Goal: Task Accomplishment & Management: Manage account settings

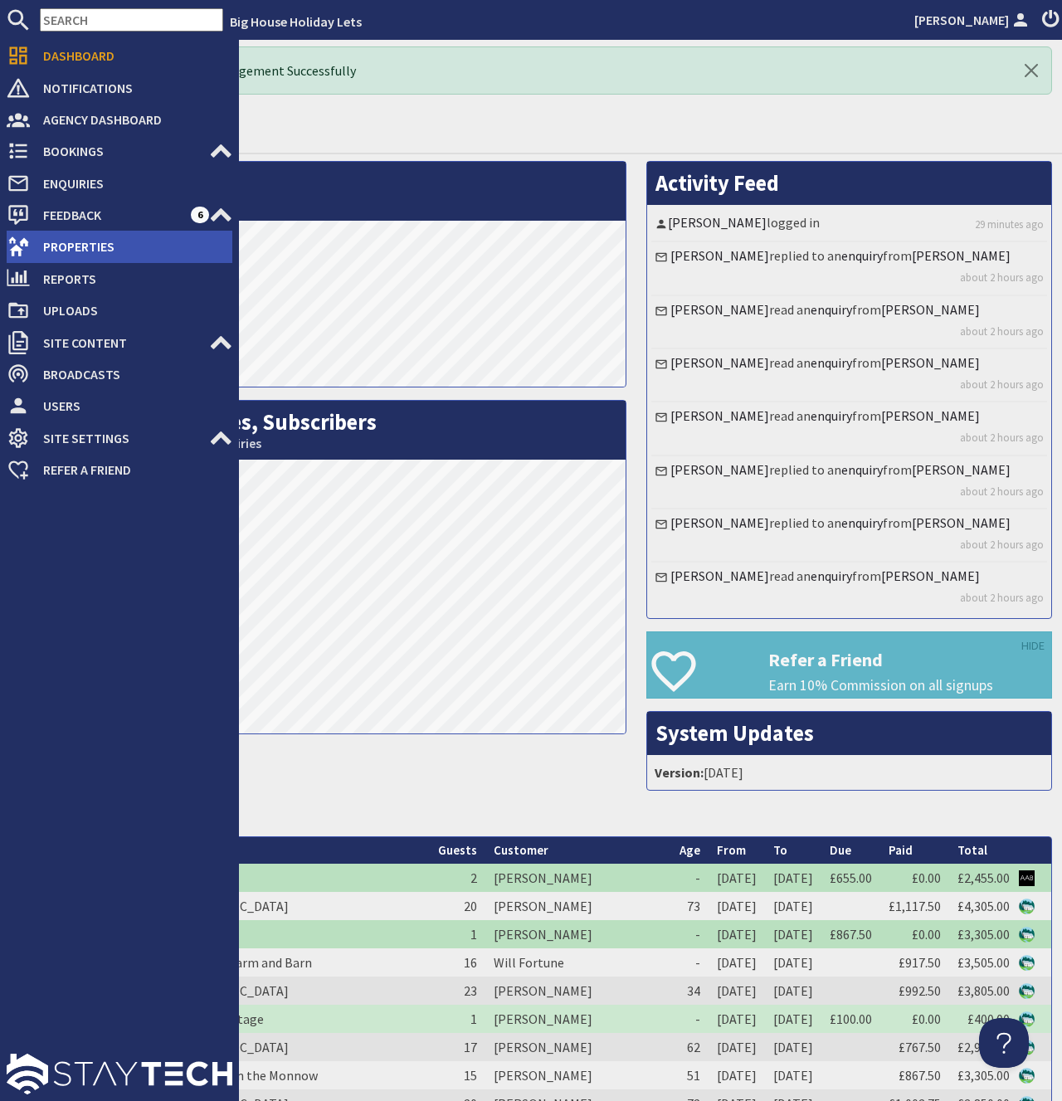
click at [90, 247] on span "Properties" at bounding box center [131, 246] width 202 height 27
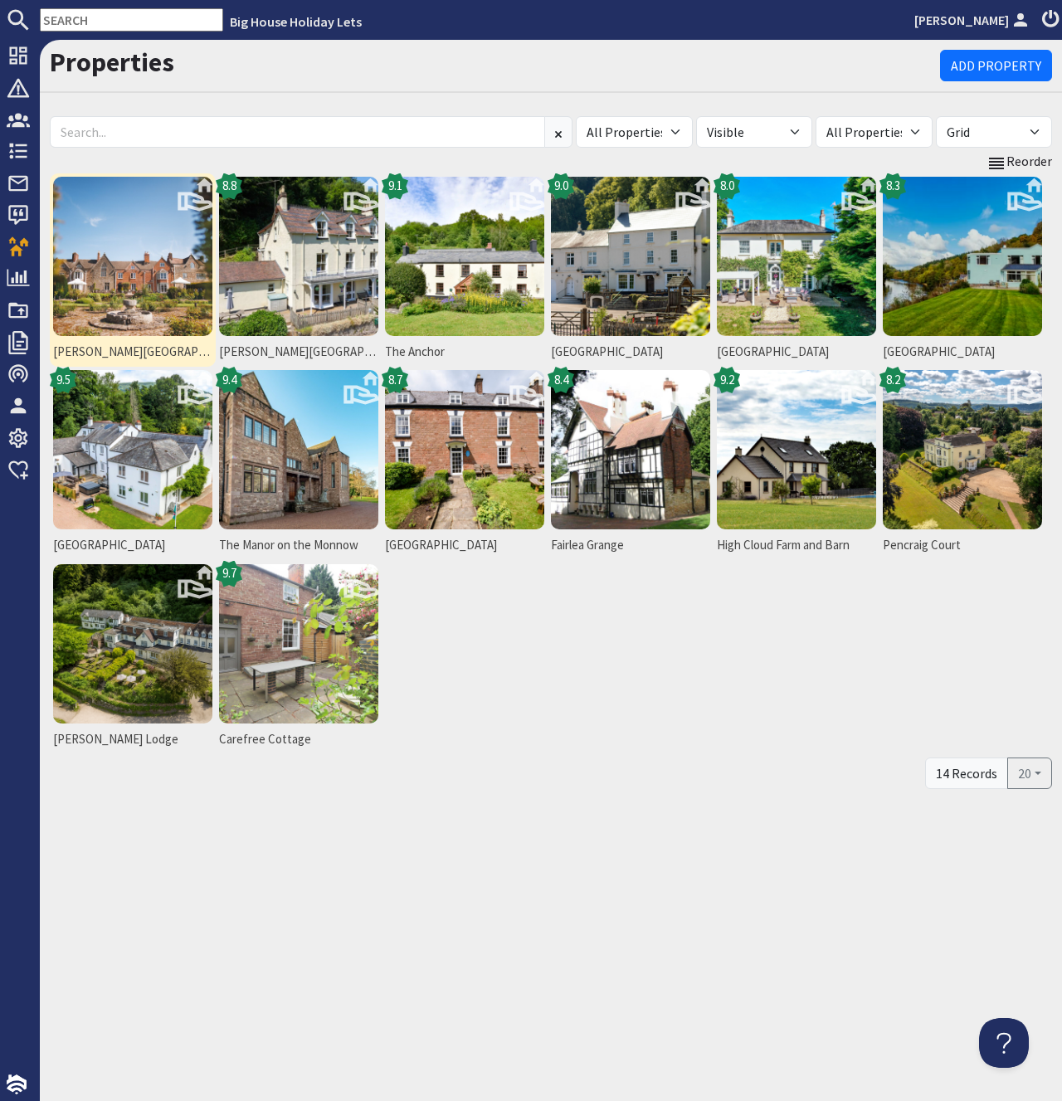
click at [170, 229] on img at bounding box center [132, 256] width 159 height 159
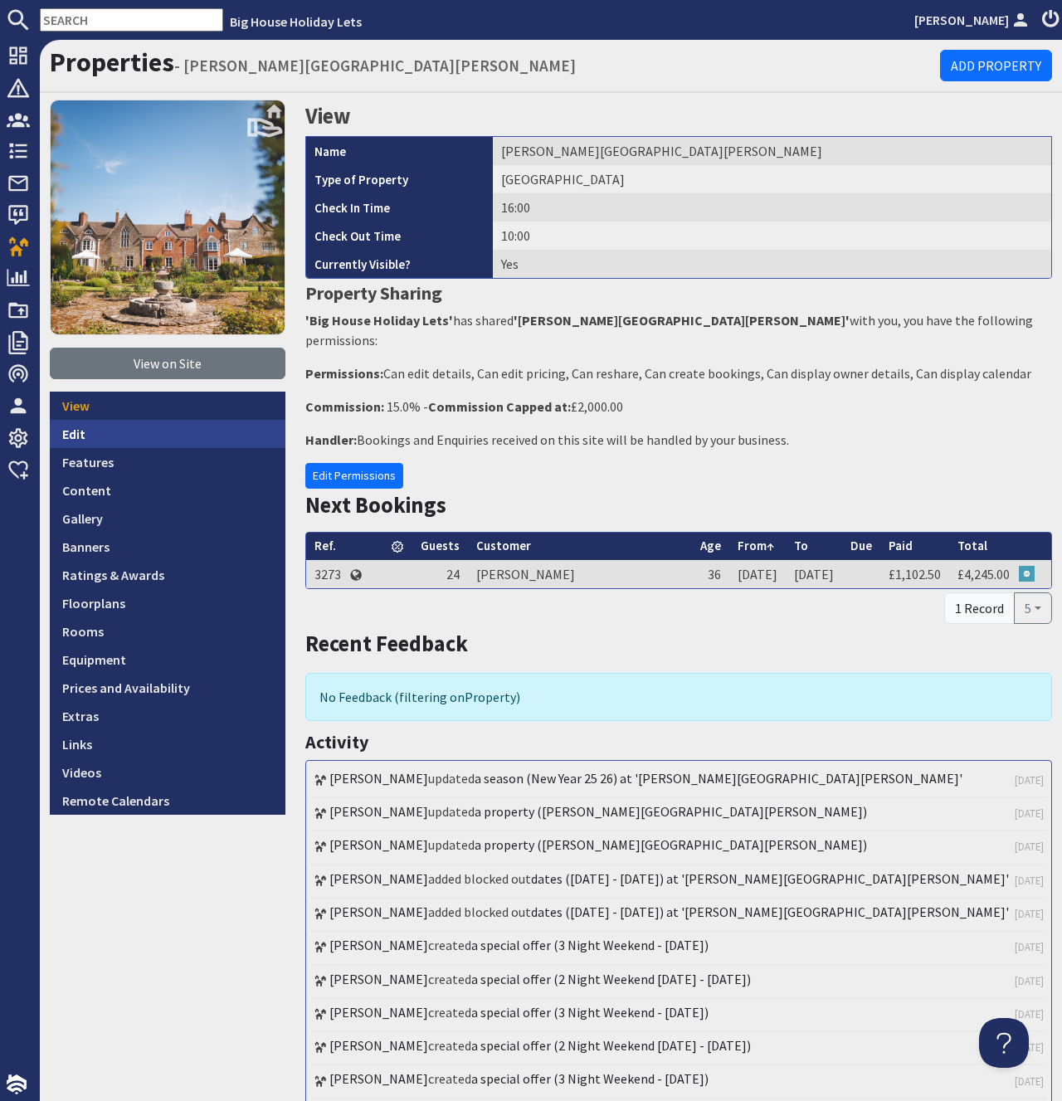
click at [71, 439] on link "Edit" at bounding box center [168, 434] width 236 height 28
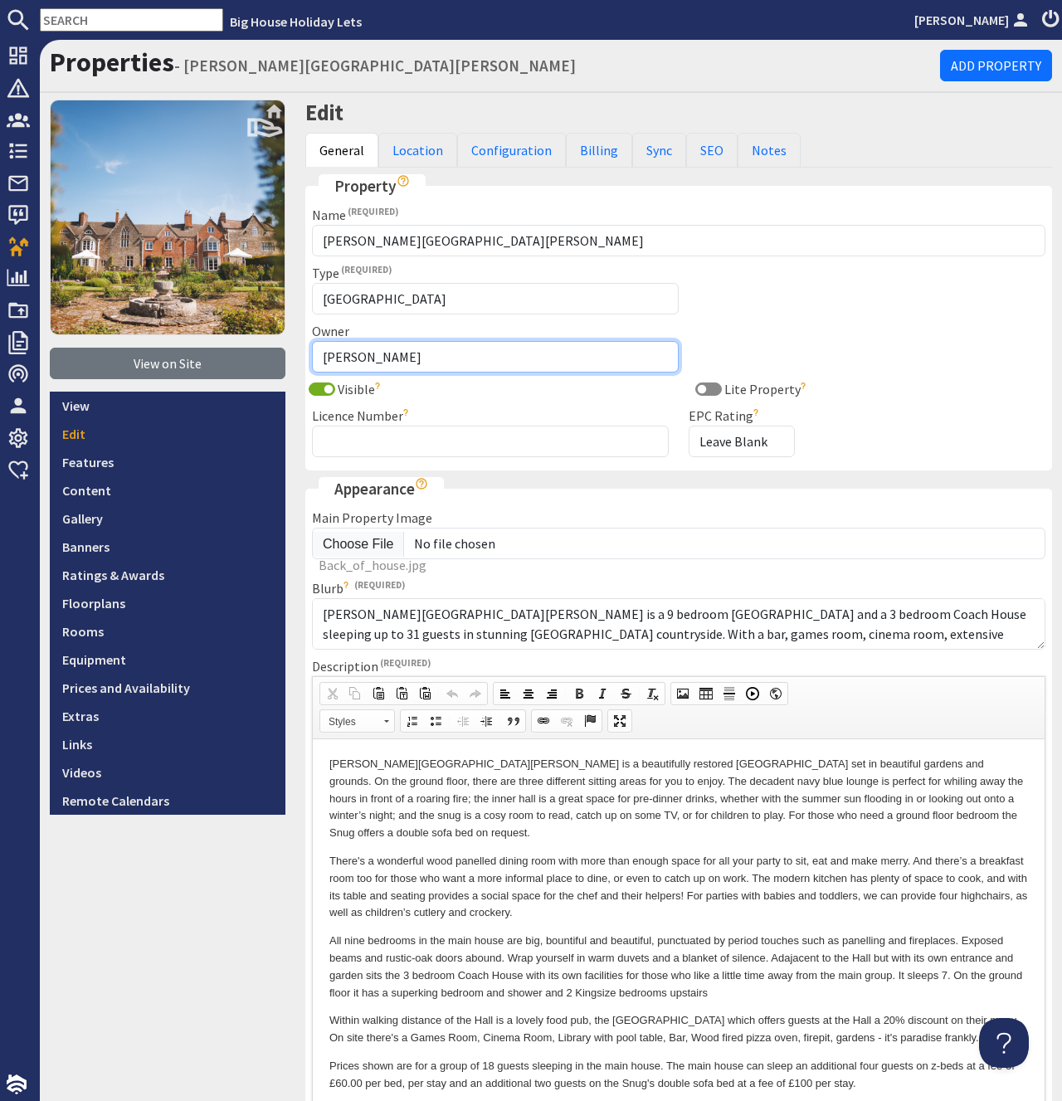
click at [312, 341] on select "Not Specified Lewis Scott" at bounding box center [495, 357] width 367 height 32
click at [428, 359] on select "Not Specified Lewis Scott" at bounding box center [495, 357] width 367 height 32
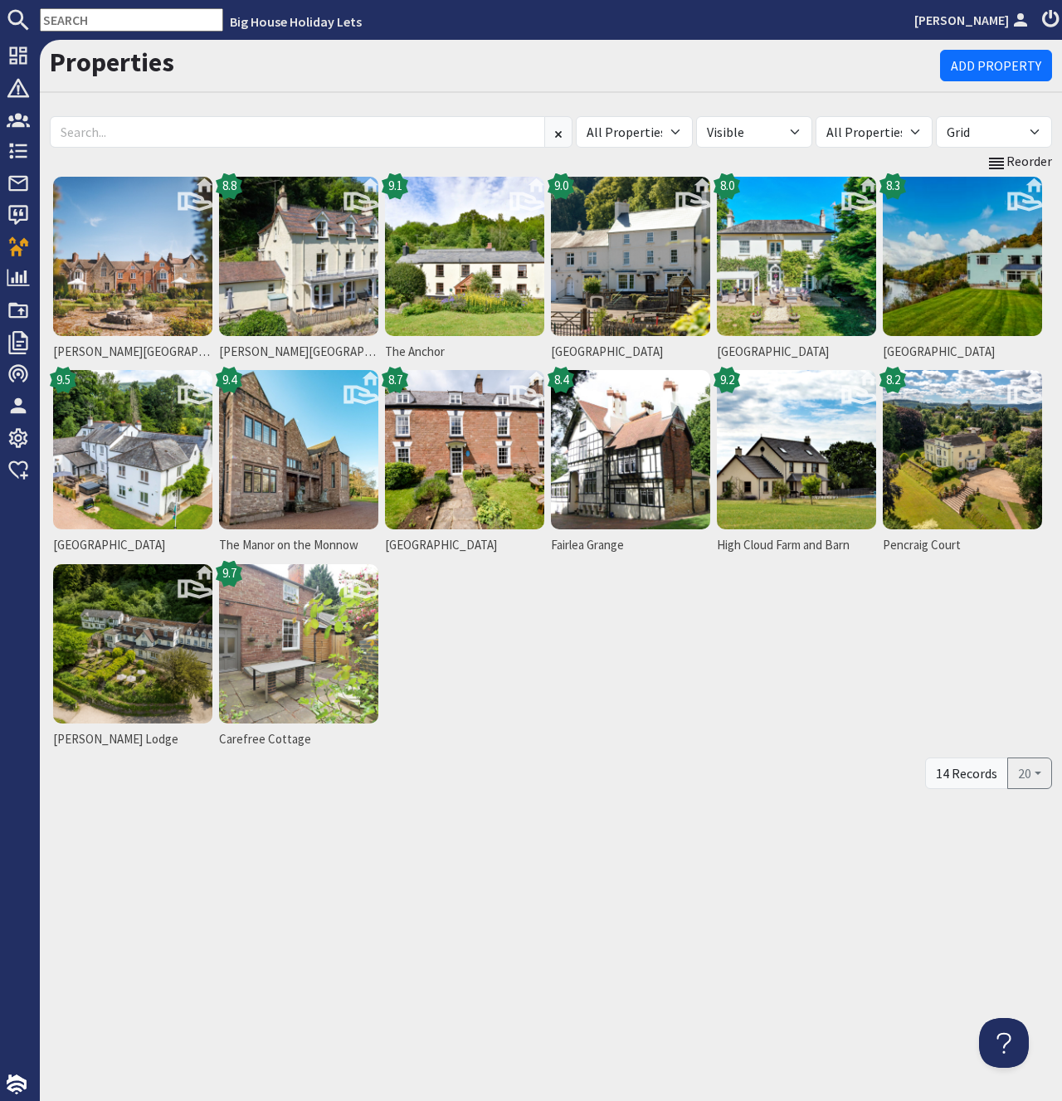
click at [484, 648] on div "[PERSON_NAME][GEOGRAPHIC_DATA][PERSON_NAME][GEOGRAPHIC_DATA] 8.8 The Anchor [GE…" at bounding box center [551, 464] width 1002 height 582
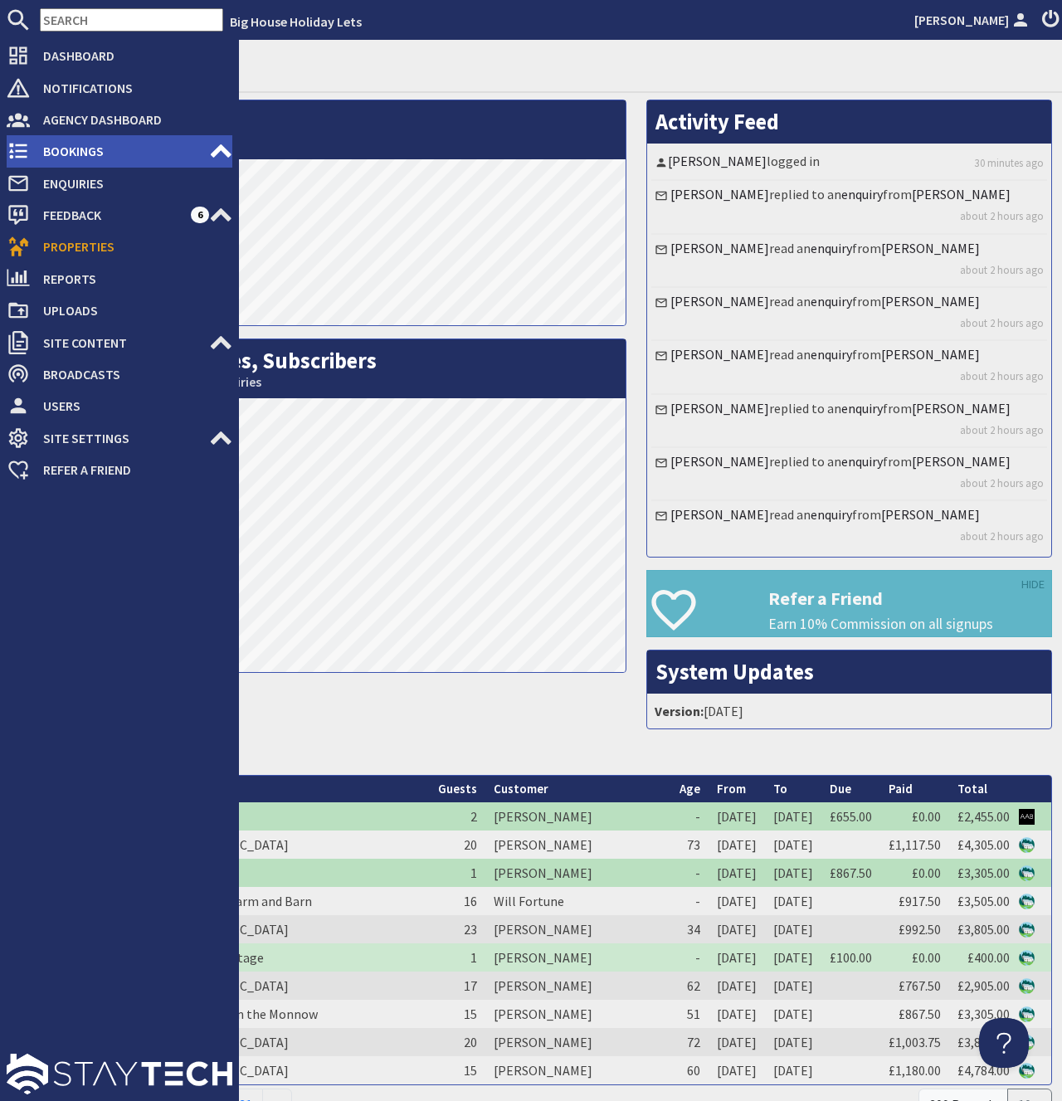
click at [57, 148] on span "Bookings" at bounding box center [119, 151] width 179 height 27
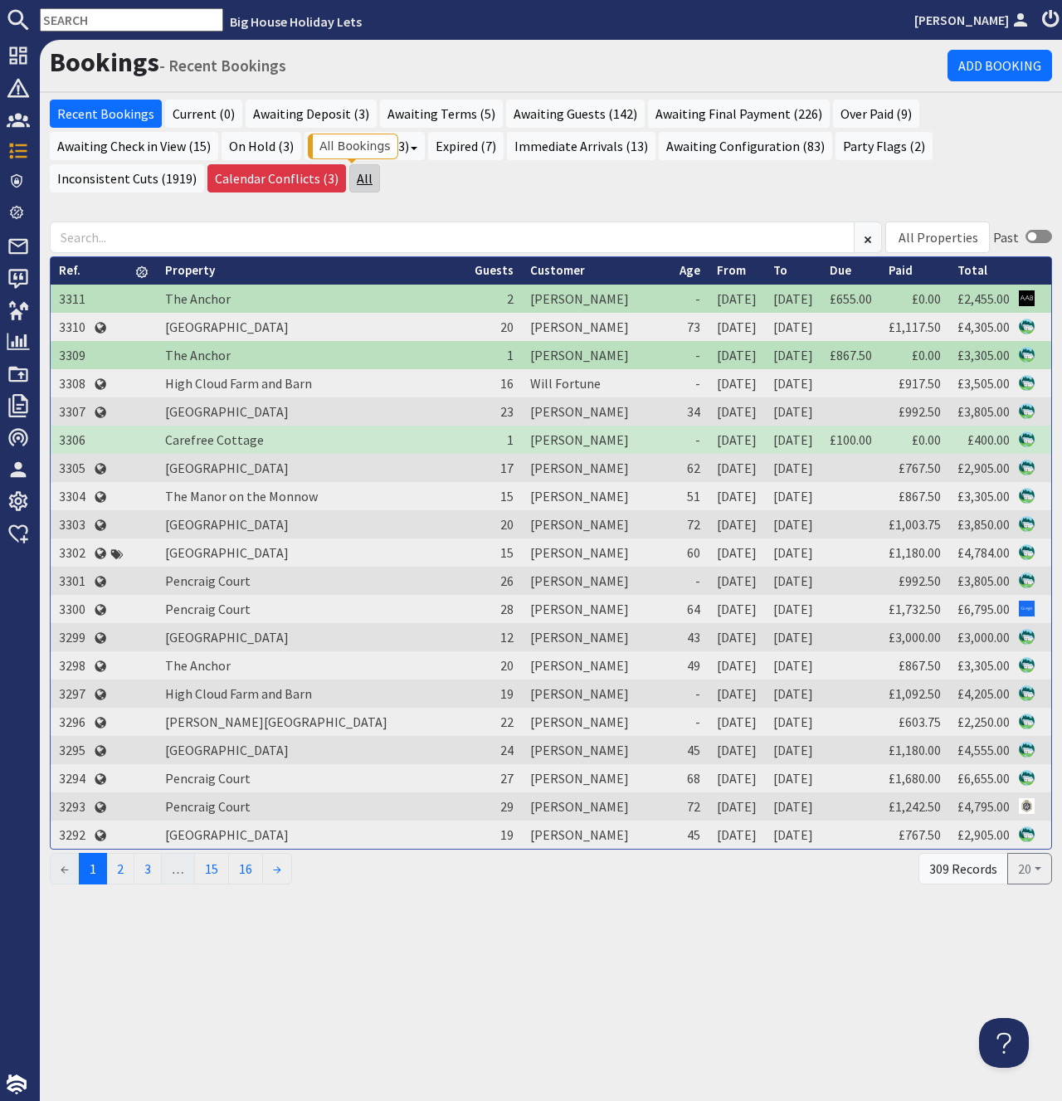
click at [352, 179] on link "All" at bounding box center [364, 178] width 31 height 28
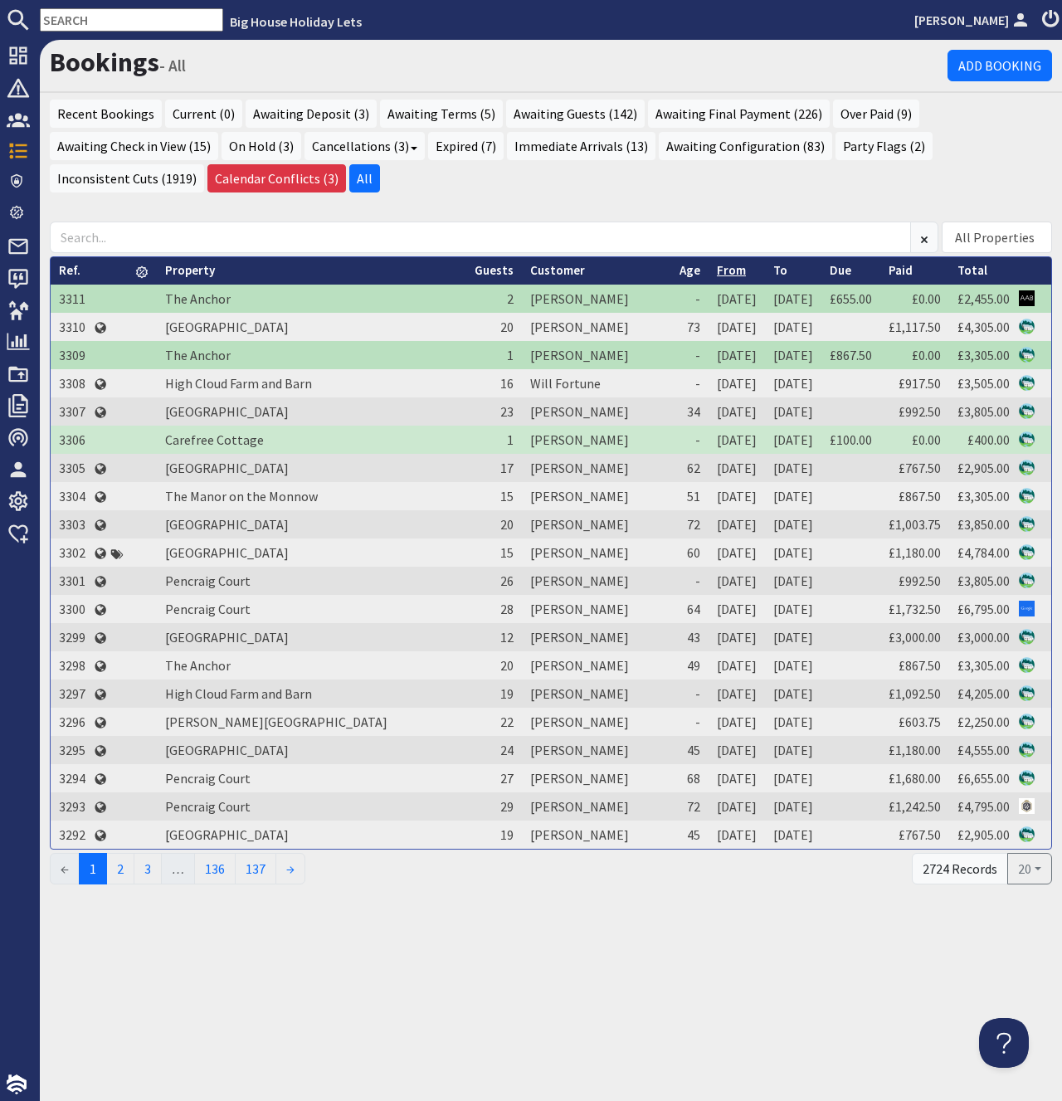
click at [717, 273] on link "From" at bounding box center [731, 270] width 29 height 16
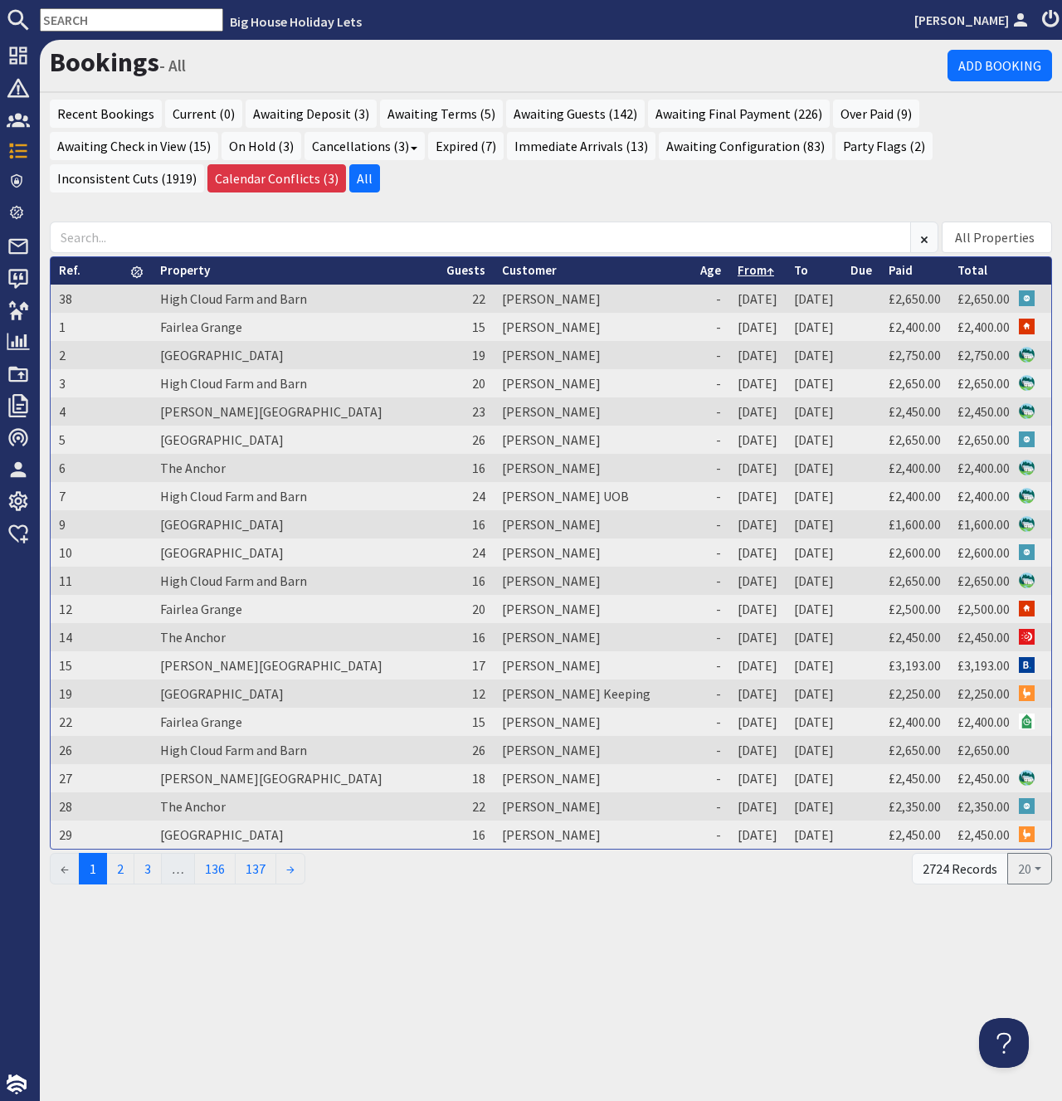
click at [737, 270] on link "From" at bounding box center [755, 270] width 37 height 16
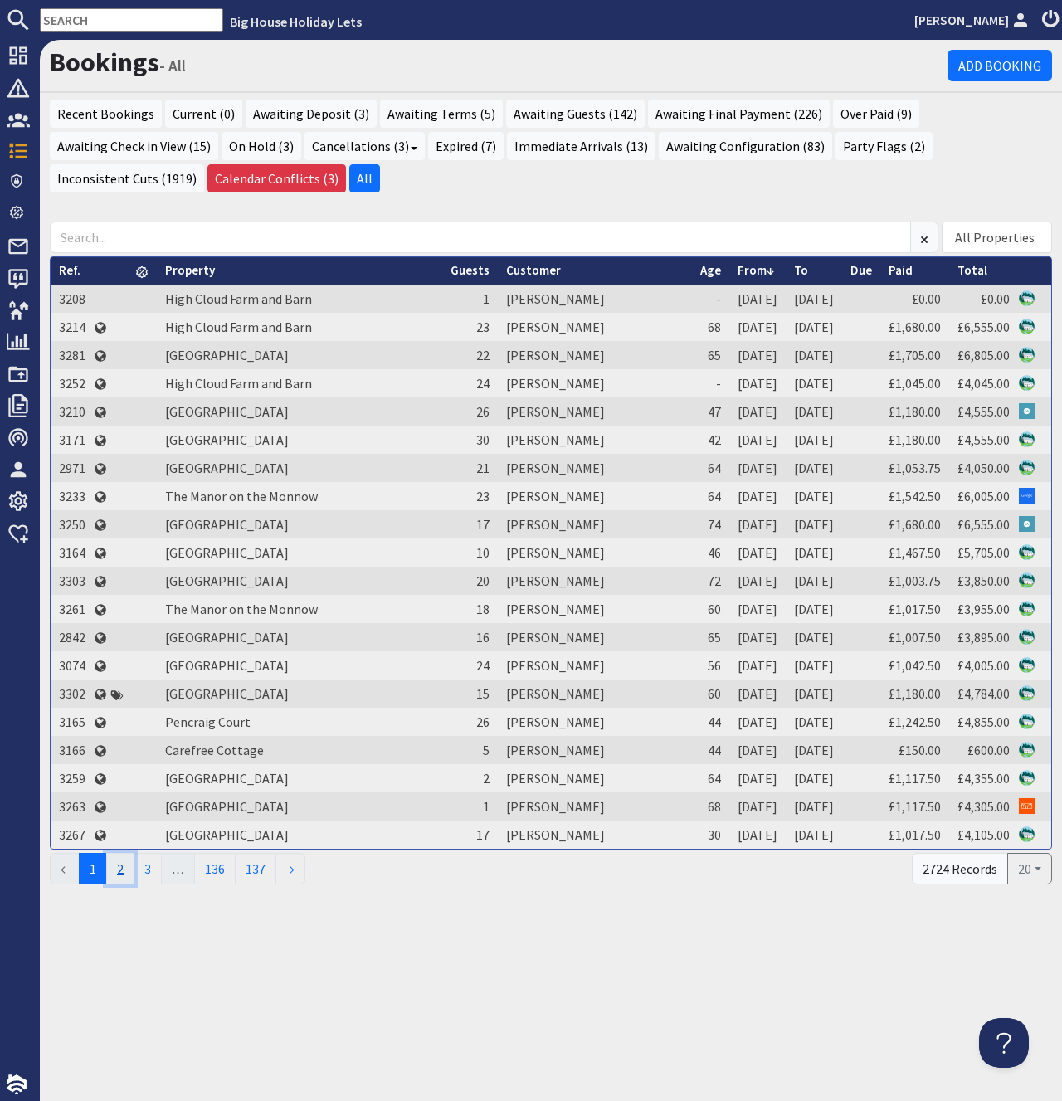
click at [125, 869] on link "2" at bounding box center [120, 869] width 28 height 32
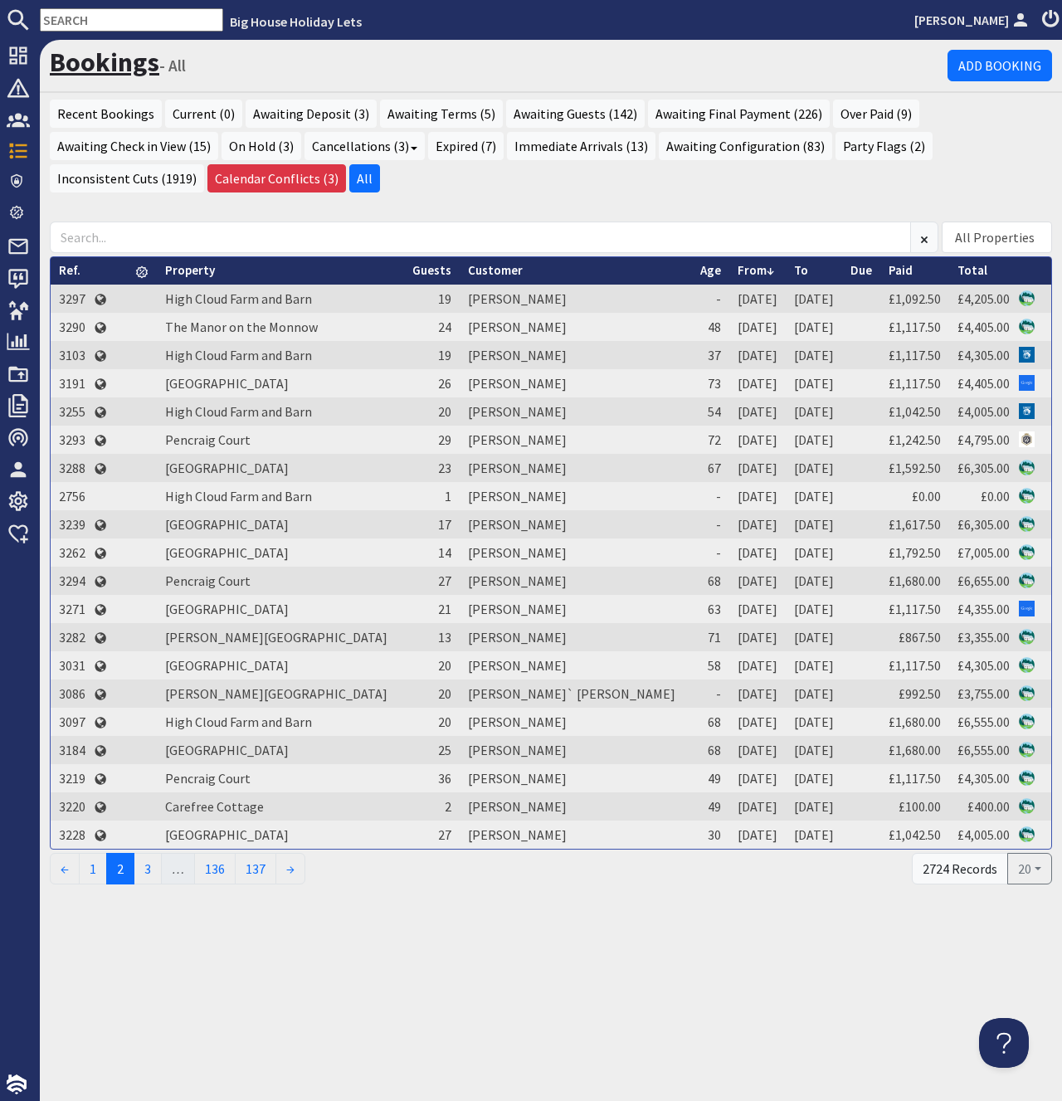
click at [100, 67] on link "Bookings" at bounding box center [105, 62] width 110 height 33
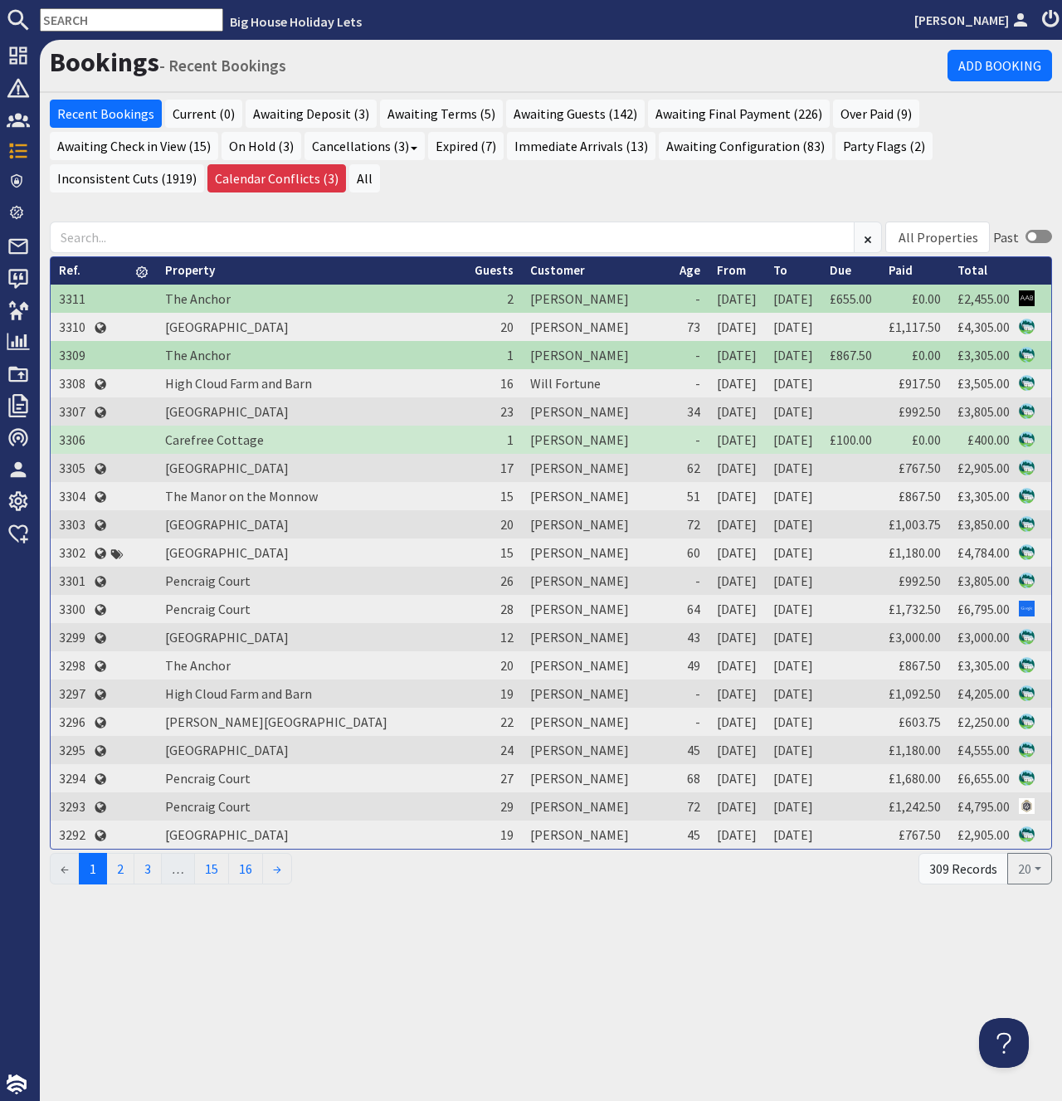
click at [585, 191] on ul "Recent Bookings Current (0) Awaiting Deposit (3) Awaiting Terms (5) Awaiting Gu…" at bounding box center [551, 148] width 1002 height 97
click at [523, 187] on ul "Recent Bookings Current (0) Awaiting Deposit (3) Awaiting Terms (5) Awaiting Gu…" at bounding box center [551, 148] width 1002 height 97
click at [454, 192] on ul "Recent Bookings Current (0) Awaiting Deposit (3) Awaiting Terms (5) Awaiting Gu…" at bounding box center [551, 148] width 1002 height 97
